Goal: Task Accomplishment & Management: Manage account settings

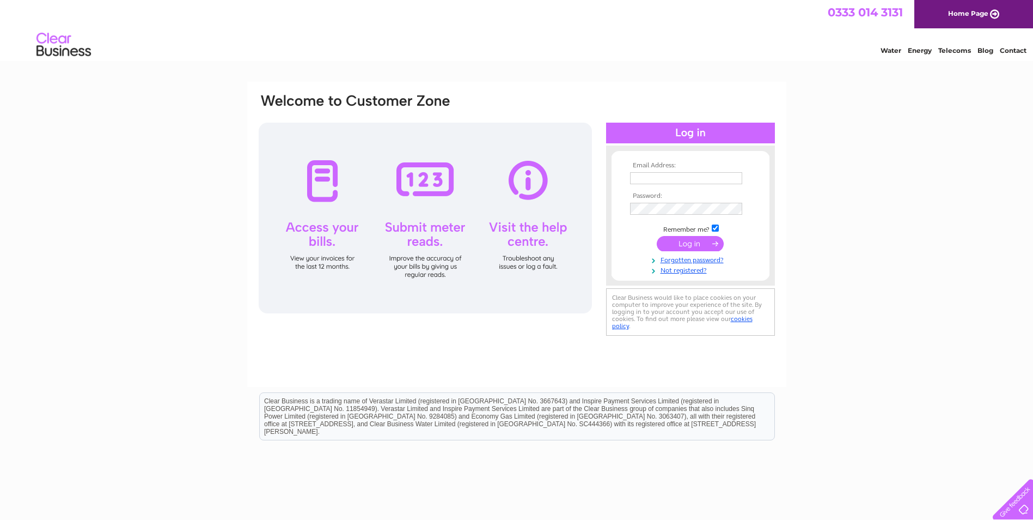
type input "niamh.walker@westlothian.gov.uk"
click at [690, 243] on input "submit" at bounding box center [690, 243] width 67 height 15
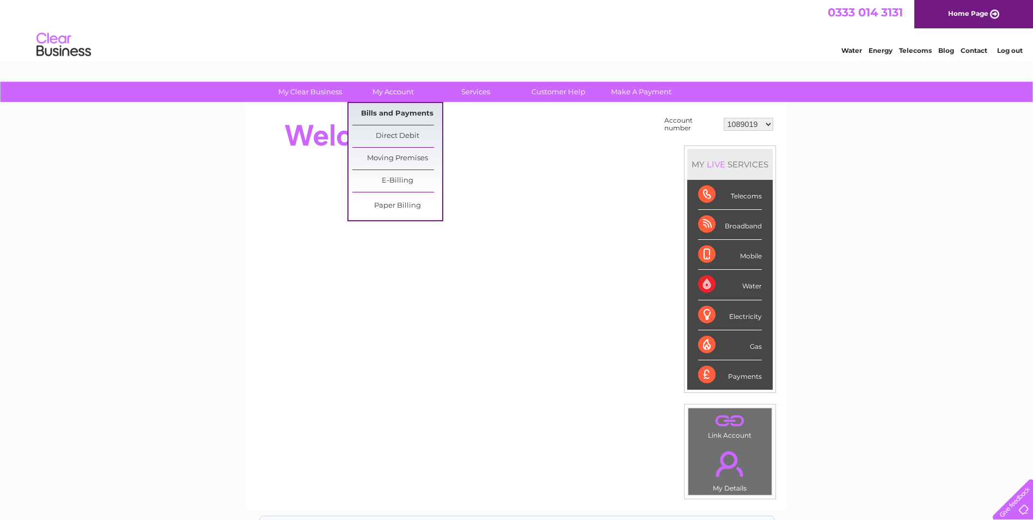
click at [395, 107] on link "Bills and Payments" at bounding box center [397, 114] width 90 height 22
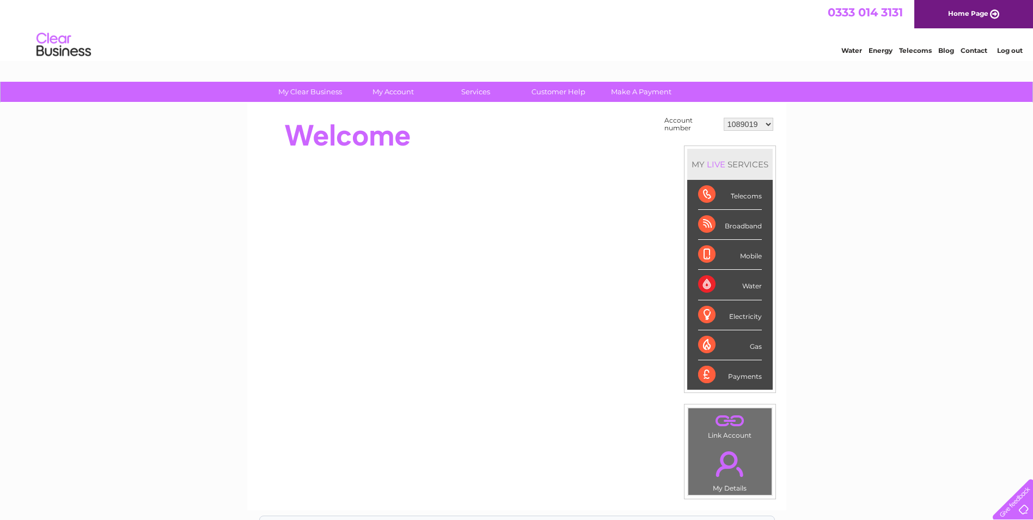
click at [751, 128] on select "1089019 1109586 30284456 30289497 30289844 30294331 30297000" at bounding box center [749, 124] width 50 height 13
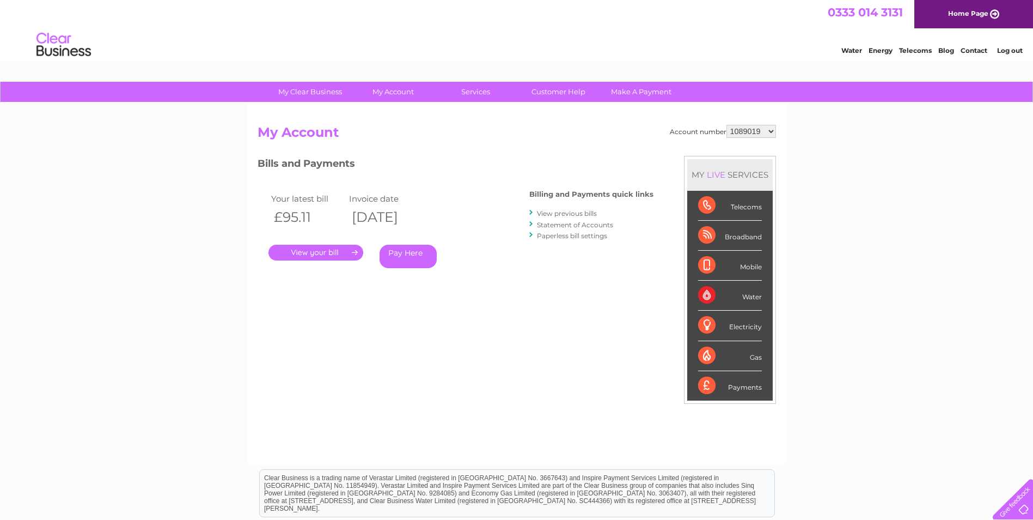
click at [769, 130] on select "1089019 1109586 30284456 30289497 30289844 30294331 30297000" at bounding box center [752, 131] width 50 height 13
drag, startPoint x: 861, startPoint y: 166, endPoint x: 741, endPoint y: 121, distance: 127.4
click at [861, 166] on div "My Clear Business Login Details My Details My Preferences Link Account My Accou…" at bounding box center [516, 366] width 1033 height 568
click at [379, 302] on div "Account number 1089019 1109586 30284456 30289497 30289844 30294331 30297000 My …" at bounding box center [517, 289] width 519 height 328
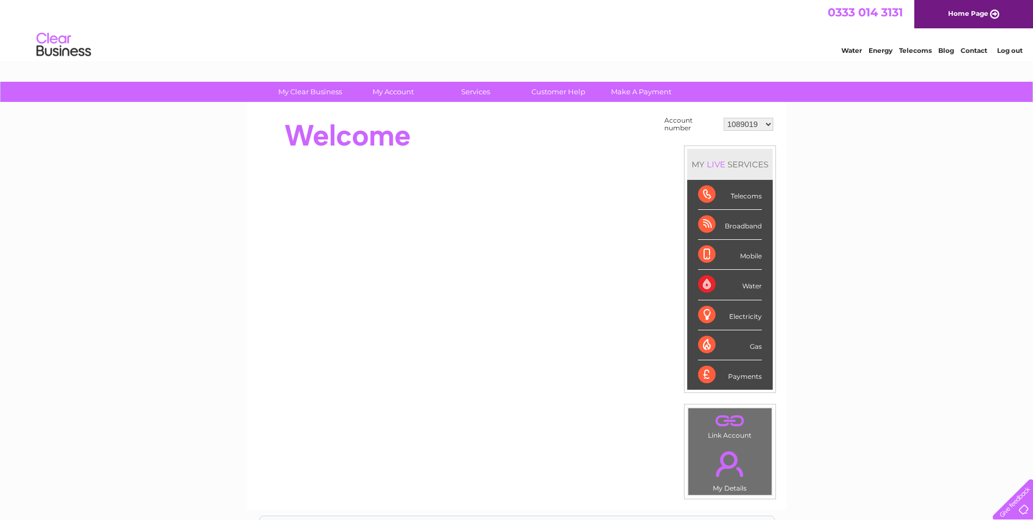
click at [763, 127] on select "1089019 1109586 30284456 30289497 30289844 30294331 30297000" at bounding box center [749, 124] width 50 height 13
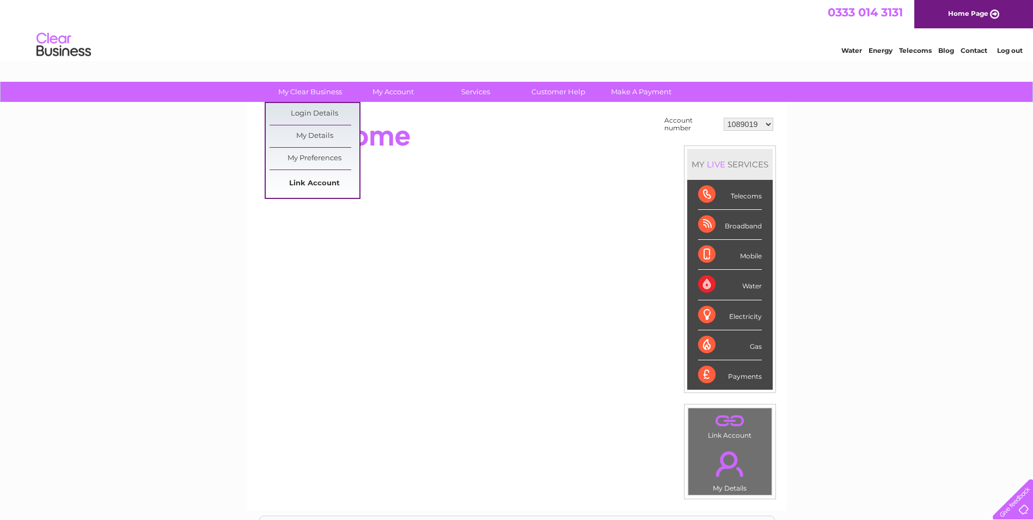
click at [324, 178] on link "Link Account" at bounding box center [315, 184] width 90 height 22
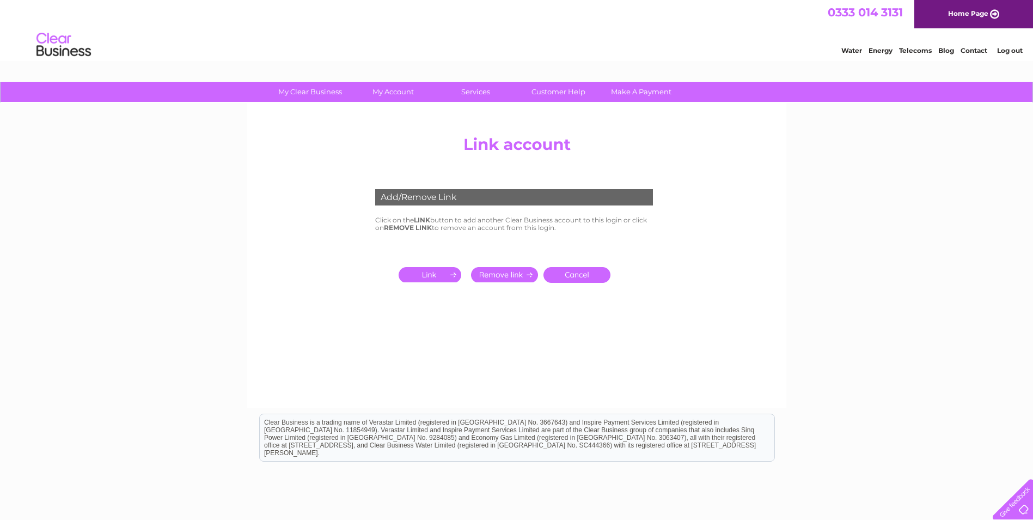
click at [446, 273] on input "submit" at bounding box center [432, 274] width 67 height 15
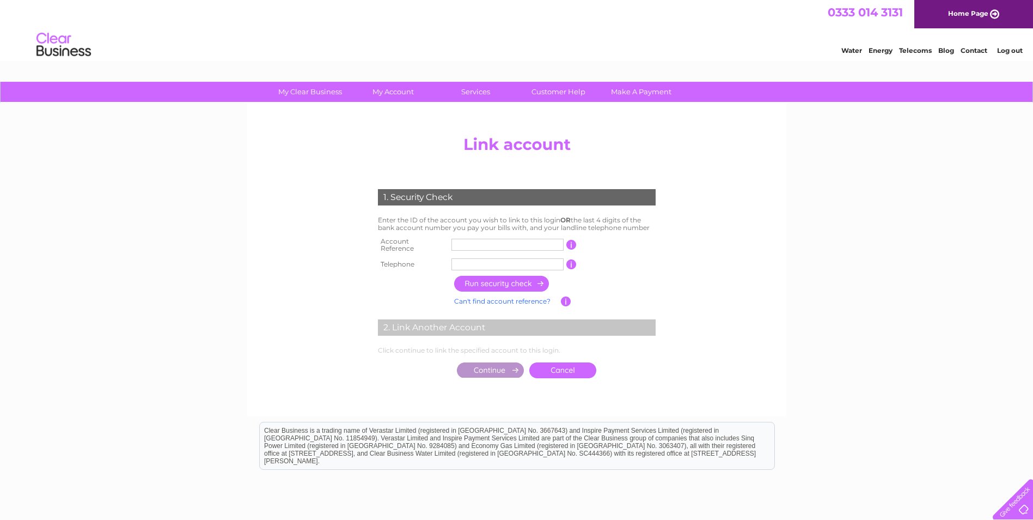
click at [491, 244] on input "text" at bounding box center [508, 245] width 112 height 12
type input "CB303140"
click at [513, 255] on td at bounding box center [508, 263] width 118 height 17
click at [514, 259] on input "text" at bounding box center [508, 264] width 112 height 12
type input "07798572366"
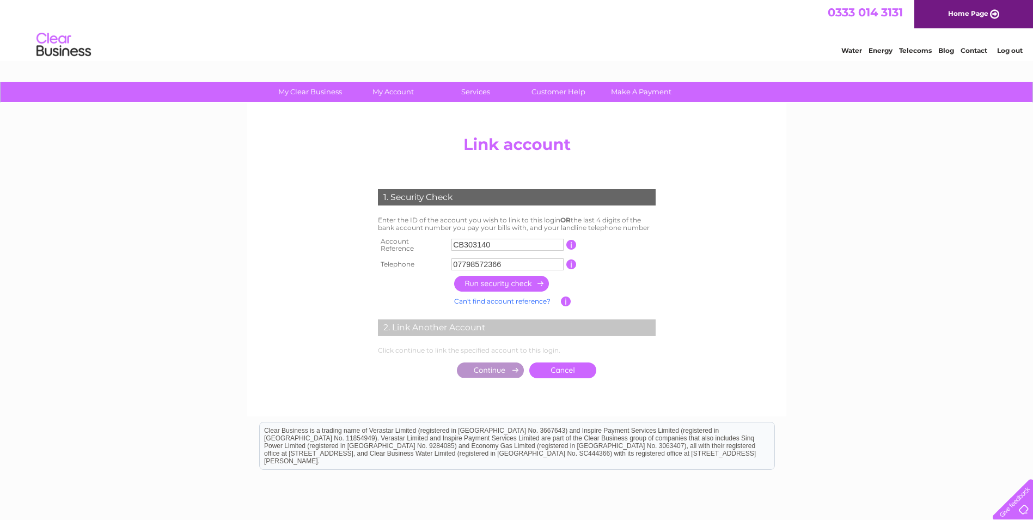
click at [498, 276] on input "button" at bounding box center [502, 284] width 96 height 16
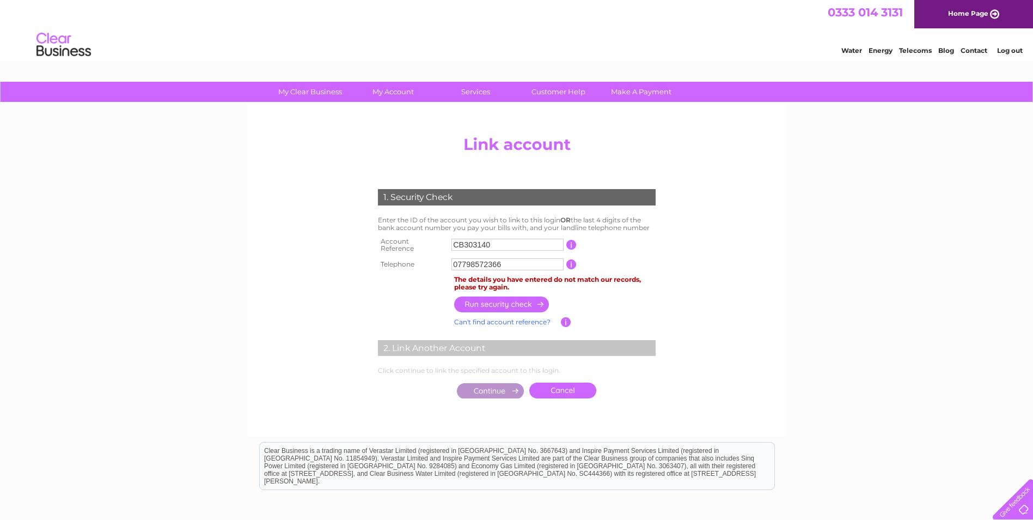
click at [508, 240] on input "CB303140" at bounding box center [508, 245] width 112 height 12
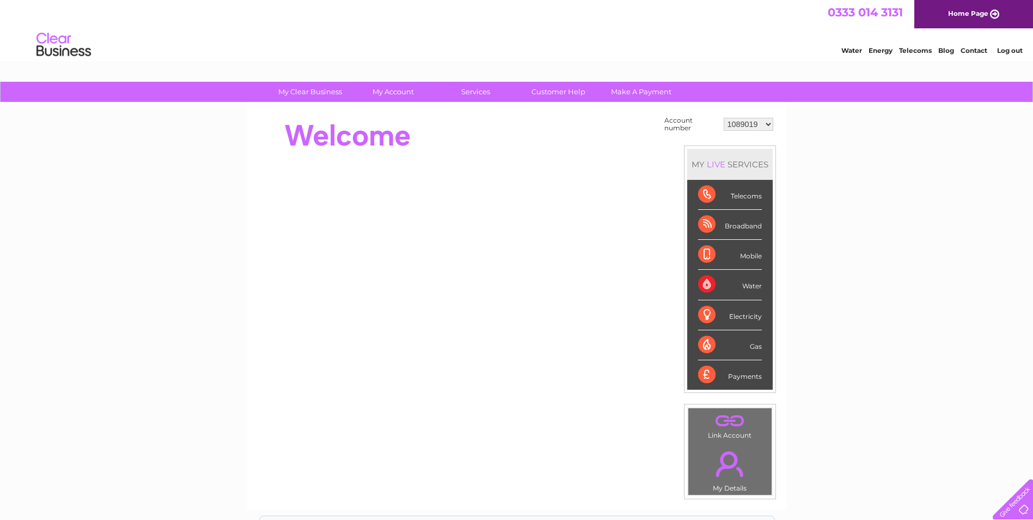
click at [1013, 51] on link "Log out" at bounding box center [1010, 50] width 26 height 8
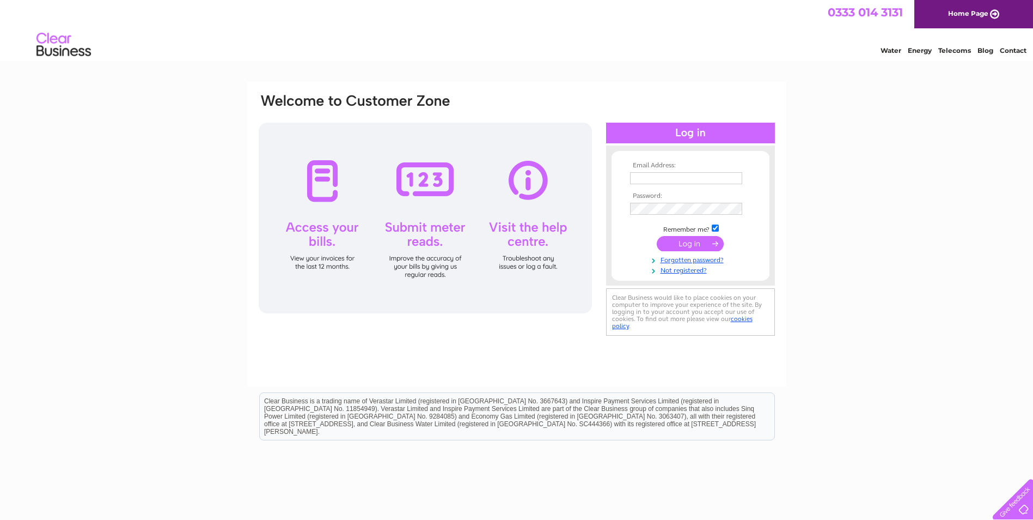
type input "[EMAIL_ADDRESS][PERSON_NAME][DOMAIN_NAME]"
click at [697, 246] on input "submit" at bounding box center [690, 243] width 67 height 15
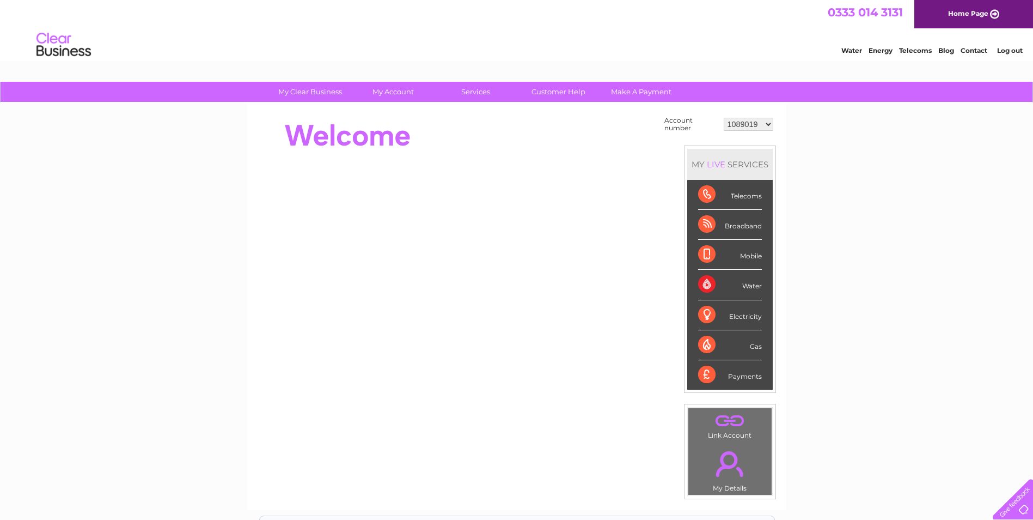
click at [743, 125] on select "1089019 1109586 30284456 30289497 30289844 30294331 30297000" at bounding box center [749, 124] width 50 height 13
drag, startPoint x: 868, startPoint y: 179, endPoint x: 753, endPoint y: 111, distance: 133.3
click at [862, 172] on div "My Clear Business Login Details My Details My Preferences Link Account My Accou…" at bounding box center [516, 389] width 1033 height 614
click at [741, 123] on select "1089019 1109586 30284456 30289497 30289844 30294331 30297000" at bounding box center [749, 124] width 50 height 13
click at [1016, 49] on link "Log out" at bounding box center [1010, 50] width 26 height 8
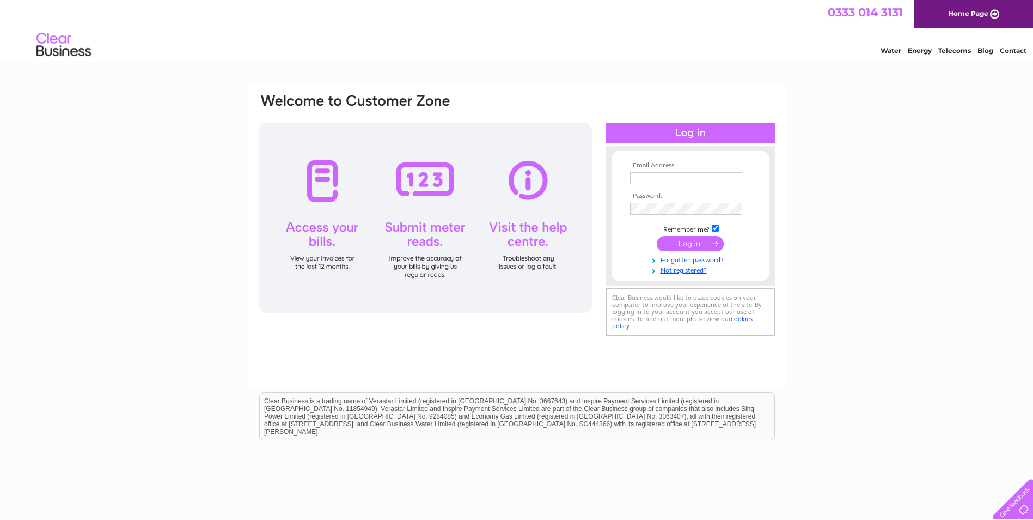
type input "[EMAIL_ADDRESS][PERSON_NAME][DOMAIN_NAME]"
click at [676, 176] on input "[EMAIL_ADDRESS][PERSON_NAME][DOMAIN_NAME]" at bounding box center [686, 178] width 112 height 12
drag, startPoint x: 949, startPoint y: 224, endPoint x: 890, endPoint y: 221, distance: 59.5
click at [941, 224] on div "Email Address: [EMAIL_ADDRESS][PERSON_NAME][DOMAIN_NAME] Password:" at bounding box center [516, 327] width 1033 height 491
click at [680, 182] on input "niamh.walker@westlothian.gov.uk" at bounding box center [686, 178] width 112 height 12
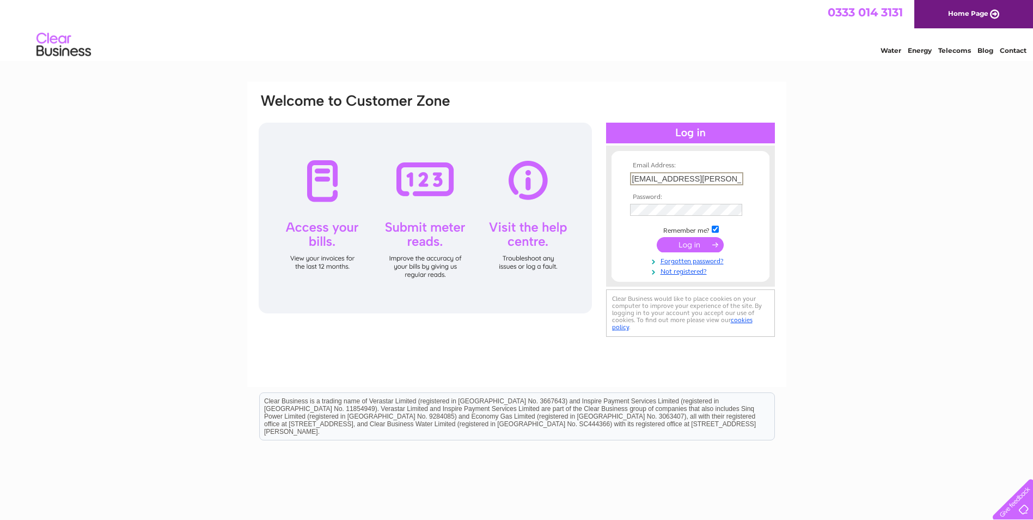
drag, startPoint x: 745, startPoint y: 175, endPoint x: 721, endPoint y: 181, distance: 25.2
click at [743, 175] on td "niamh.walker@westlothian.gov.uk" at bounding box center [691, 178] width 126 height 19
click at [717, 181] on input "niamh.walker@westlothian.gov.uk" at bounding box center [686, 178] width 112 height 12
drag, startPoint x: 724, startPoint y: 179, endPoint x: 748, endPoint y: 182, distance: 23.6
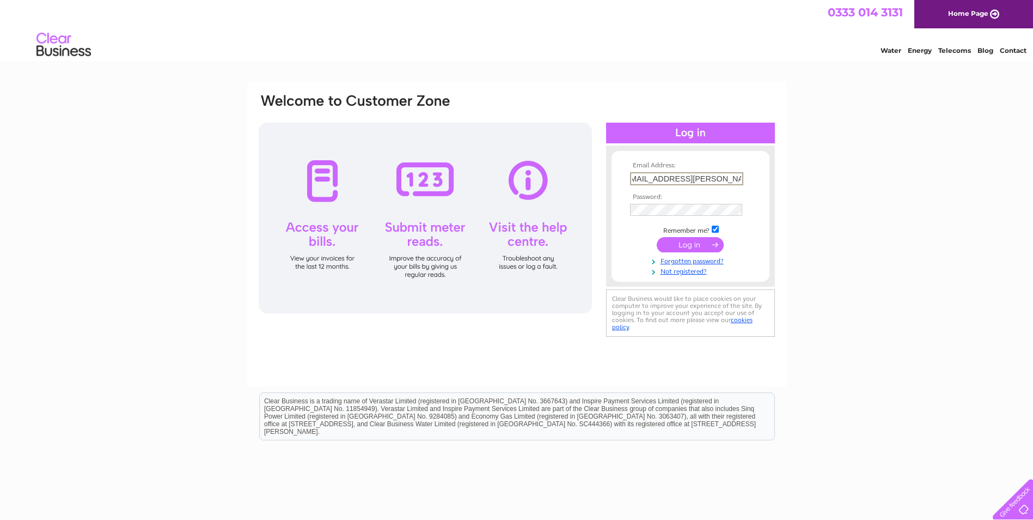
click at [748, 182] on td "niamh.walker@westlothian.gov.uk" at bounding box center [691, 178] width 126 height 19
drag, startPoint x: 826, startPoint y: 366, endPoint x: 775, endPoint y: 326, distance: 64.8
click at [826, 362] on div "Email Address: niamh.walker@westlothian.gov.uk Password:" at bounding box center [516, 327] width 1033 height 491
click at [689, 238] on input "submit" at bounding box center [690, 243] width 67 height 15
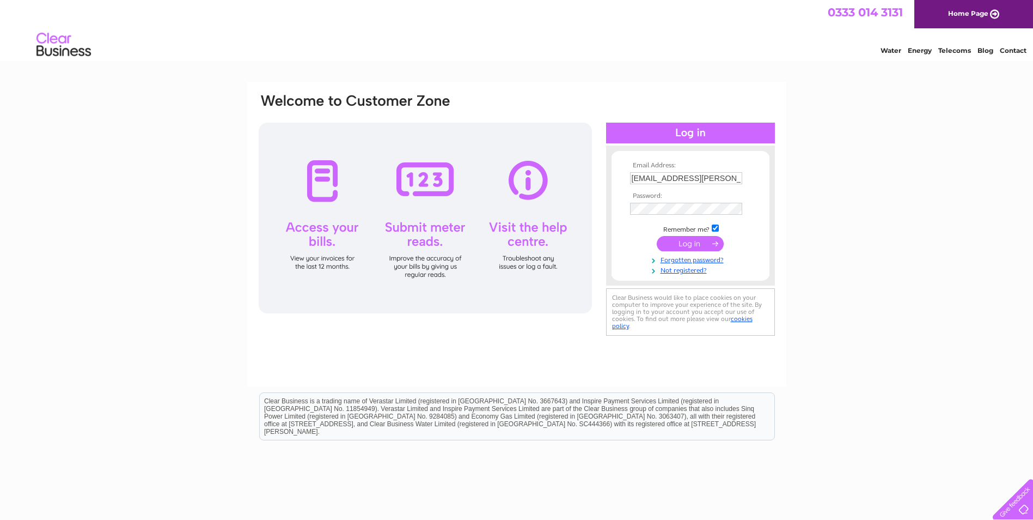
click at [456, 226] on div at bounding box center [425, 218] width 333 height 191
